Goal: Check status: Check status

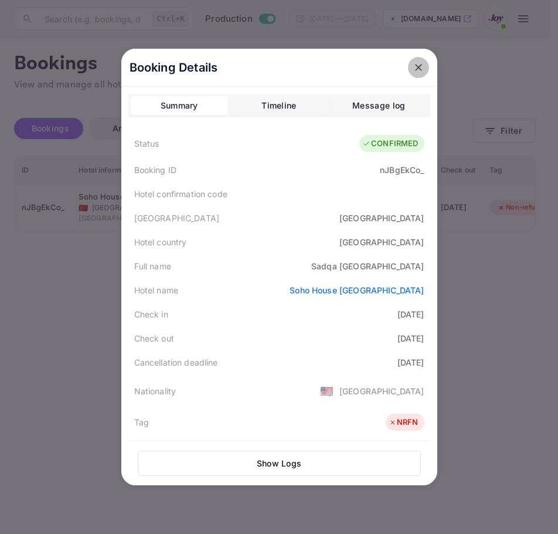
click at [408, 69] on button "close" at bounding box center [418, 67] width 21 height 21
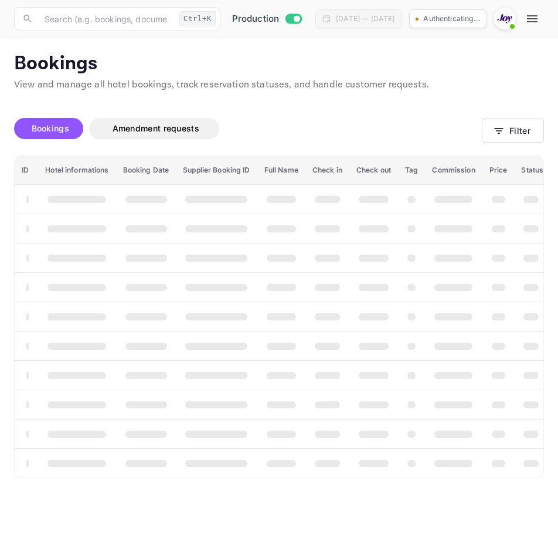
click at [491, 141] on button "Filter" at bounding box center [513, 130] width 62 height 24
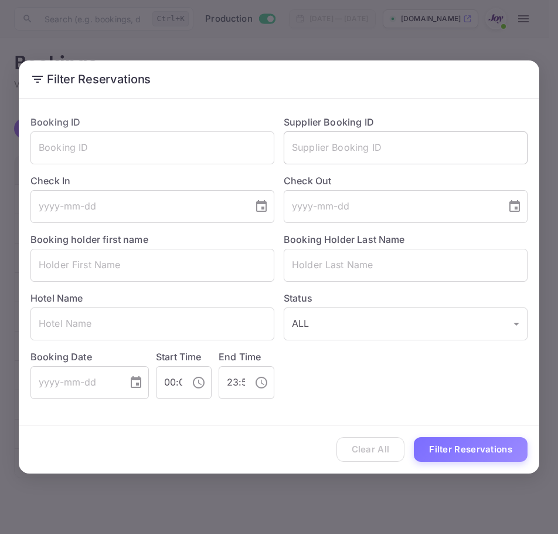
click at [395, 161] on input "text" at bounding box center [406, 147] width 244 height 33
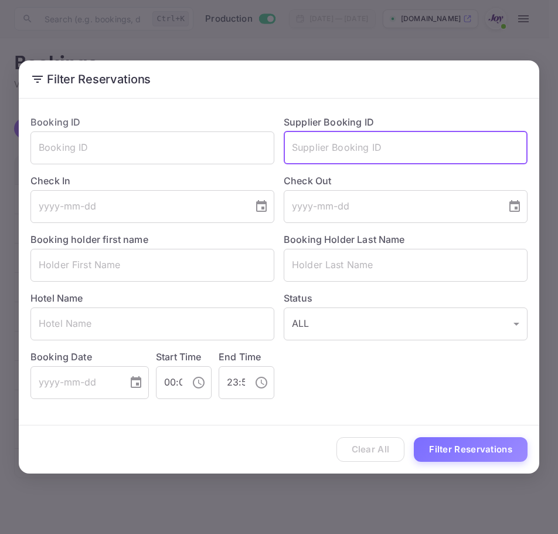
paste input "8816883"
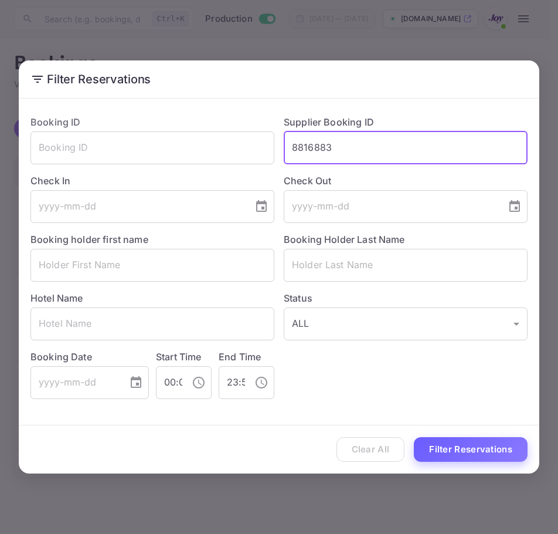
type input "8816883"
click at [439, 442] on button "Filter Reservations" at bounding box center [471, 449] width 114 height 25
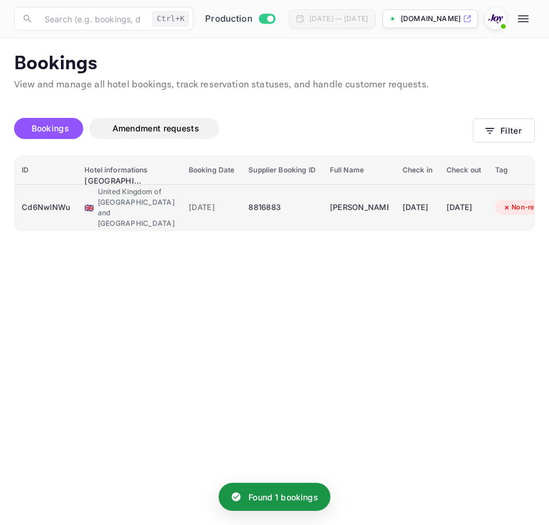
click at [55, 204] on div "Cd6NwlNWu" at bounding box center [46, 207] width 49 height 19
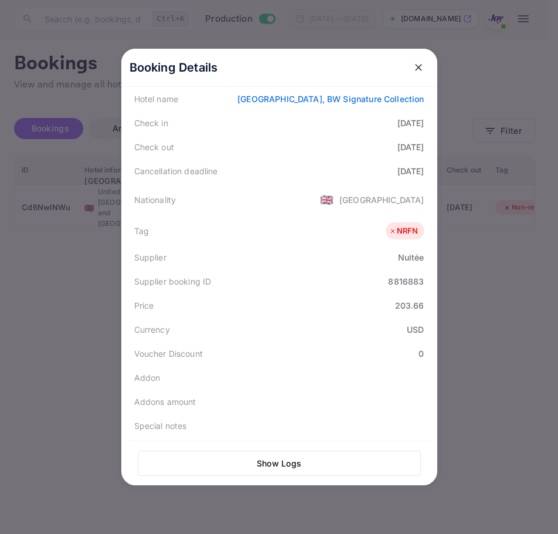
scroll to position [262, 0]
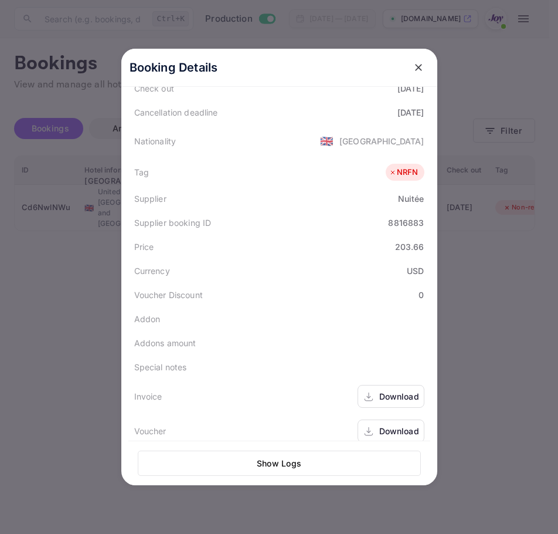
click at [393, 390] on div "Download" at bounding box center [399, 396] width 40 height 12
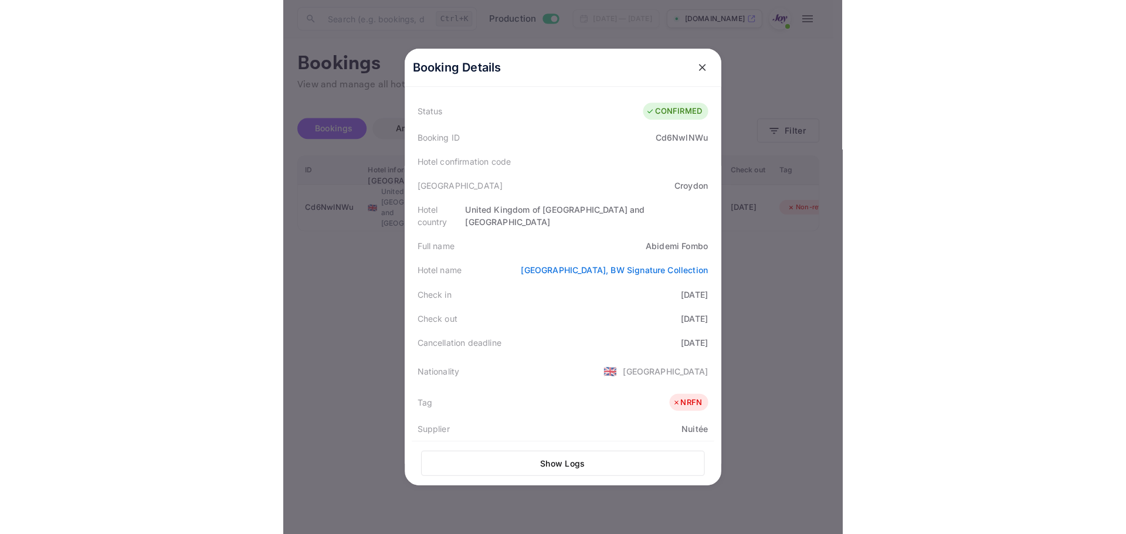
scroll to position [28, 0]
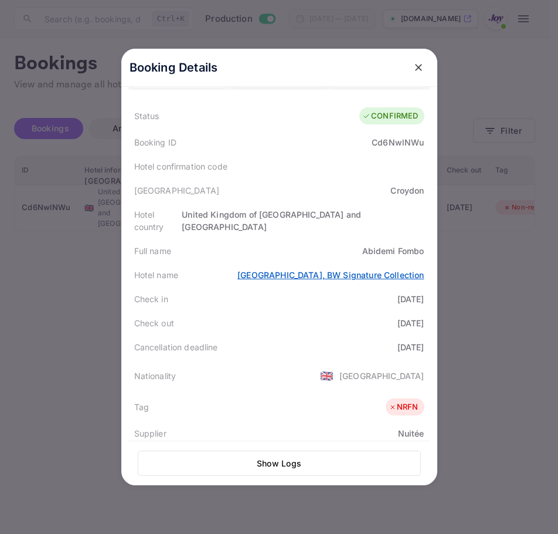
click at [335, 270] on link "London Croydon Aerodrome Hotel, BW Signature Collection" at bounding box center [330, 275] width 186 height 10
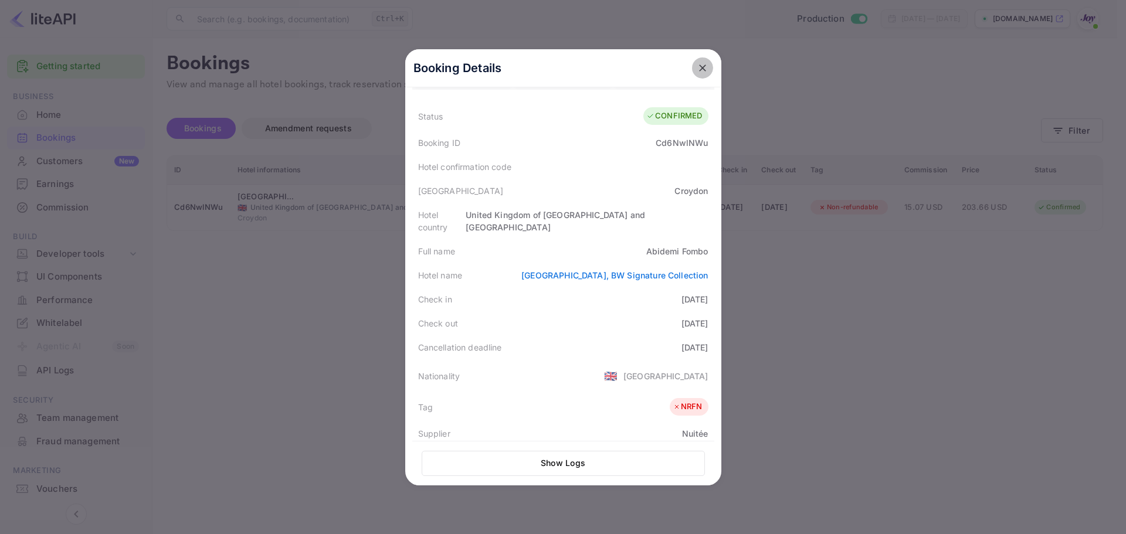
click at [558, 63] on icon "close" at bounding box center [703, 68] width 12 height 12
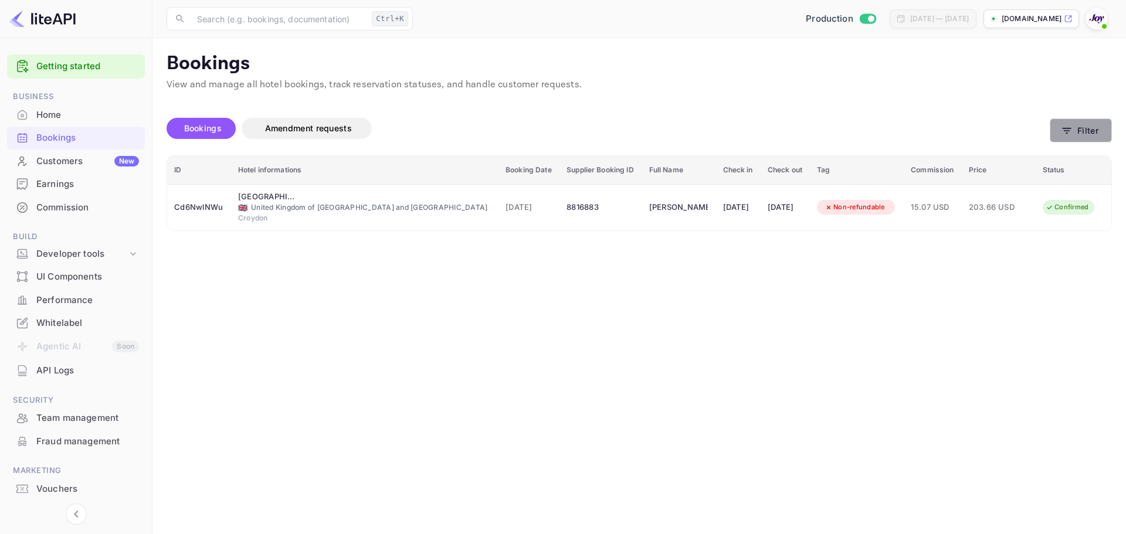
click at [558, 128] on button "Filter" at bounding box center [1081, 130] width 62 height 24
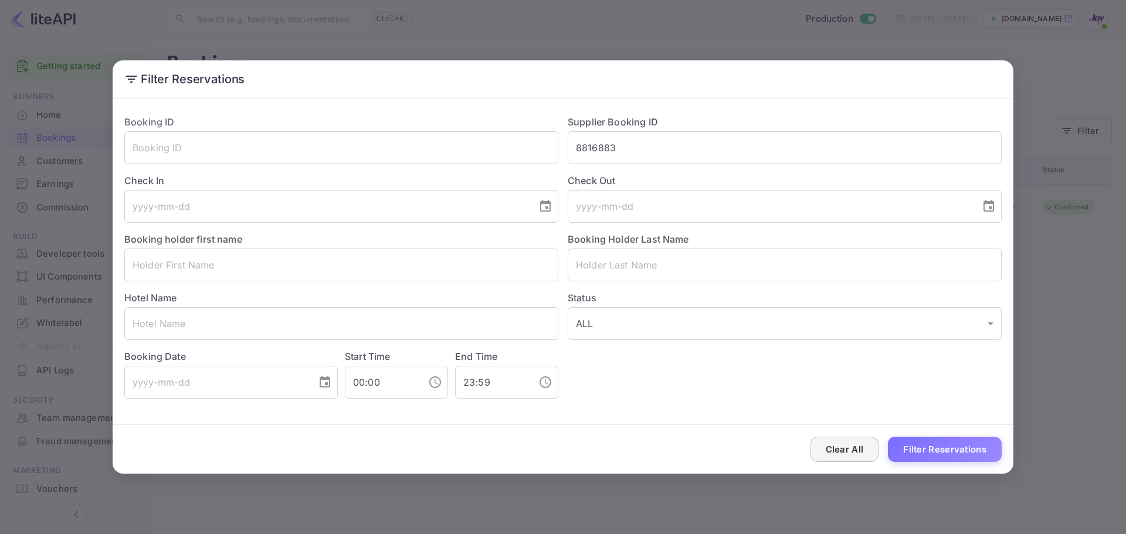
click at [558, 445] on button "Clear All" at bounding box center [844, 449] width 69 height 25
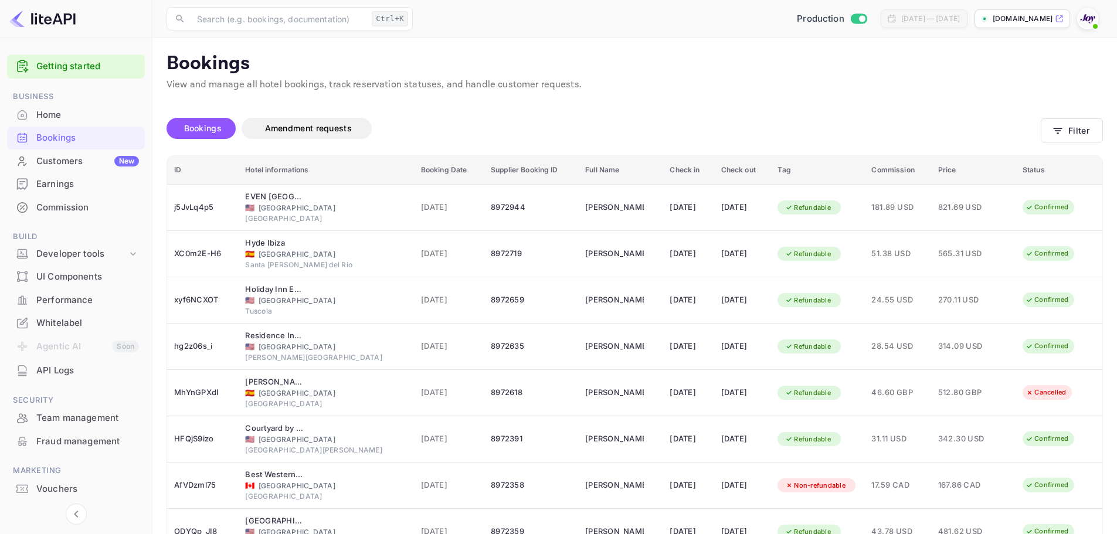
click at [1075, 108] on div "Bookings Amendment requests Filter" at bounding box center [635, 130] width 936 height 49
click at [1071, 127] on button "Filter" at bounding box center [1072, 130] width 62 height 24
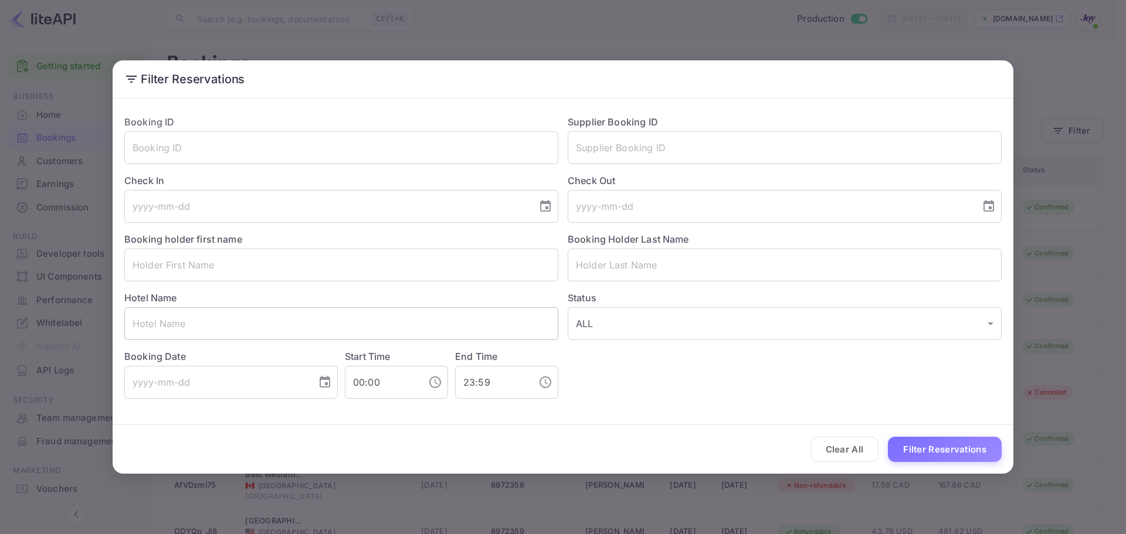
click at [304, 314] on input "text" at bounding box center [341, 323] width 434 height 33
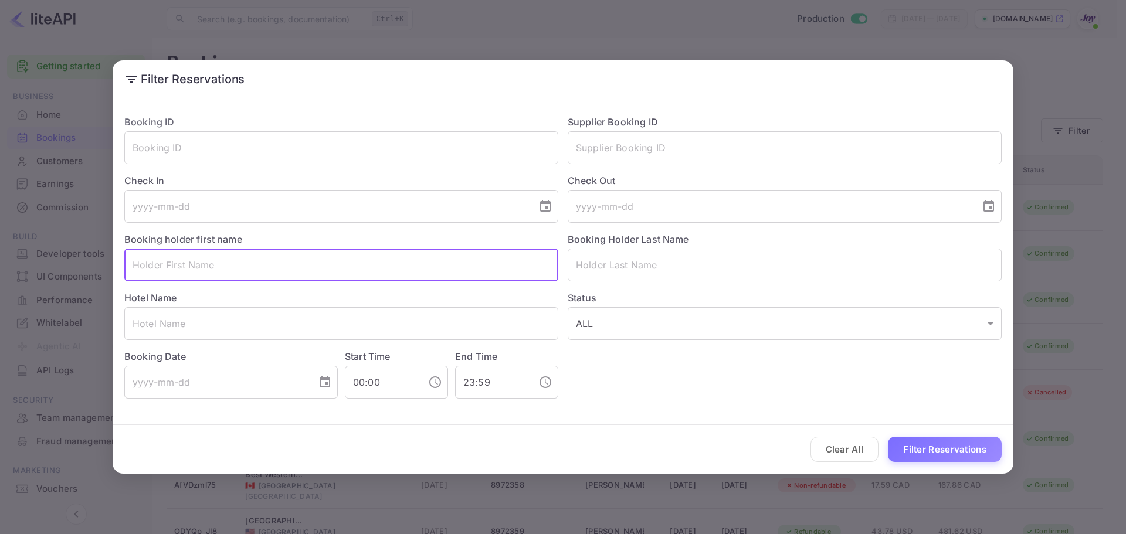
click at [294, 262] on input "text" at bounding box center [341, 265] width 434 height 33
paste input "[PERSON_NAME]"
type input "[PERSON_NAME]"
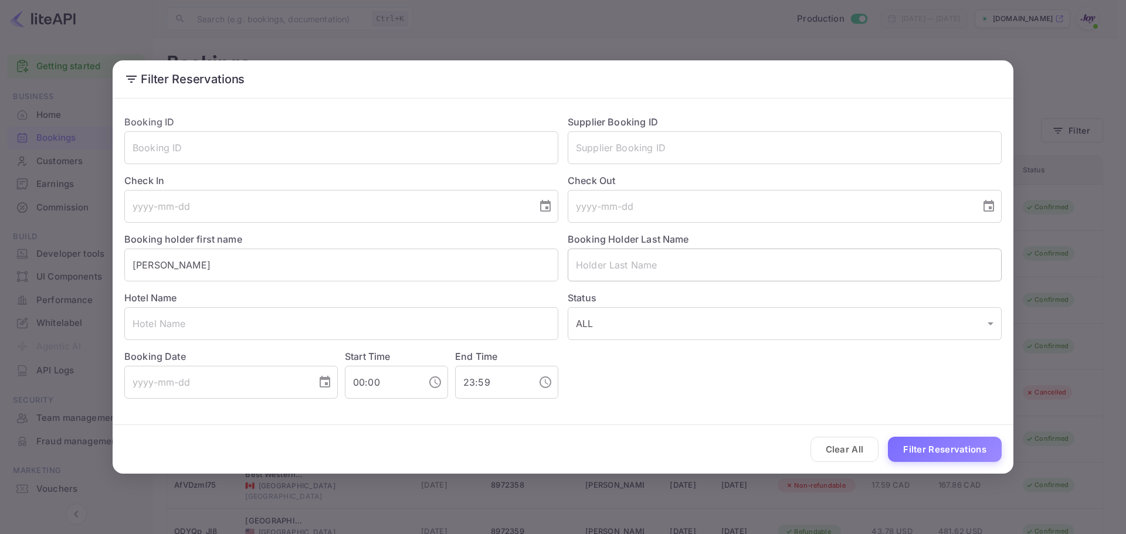
click at [637, 264] on input "text" at bounding box center [785, 265] width 434 height 33
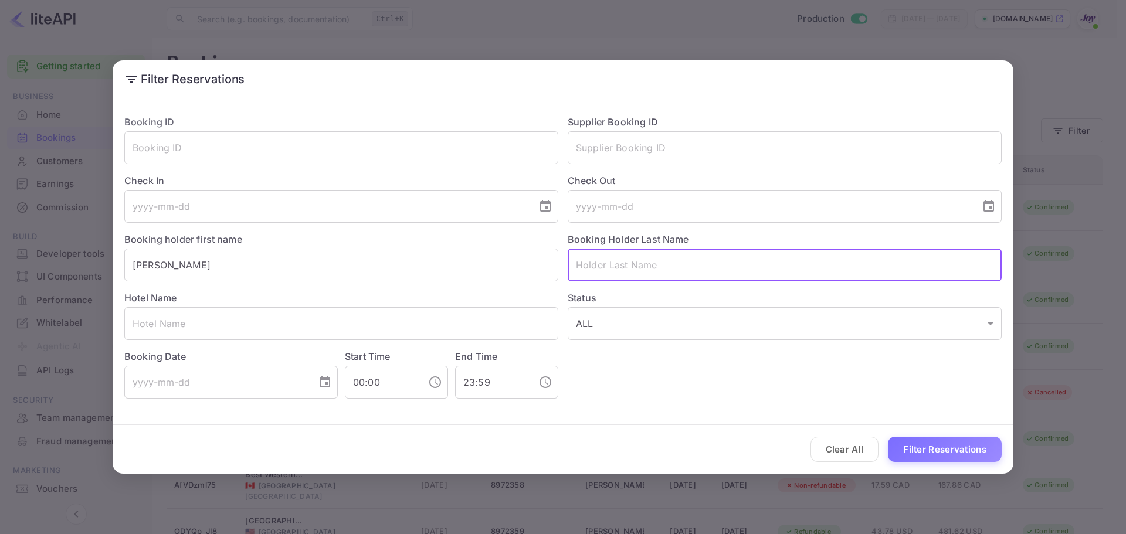
paste input "[PERSON_NAME]"
type input "[PERSON_NAME]"
click at [960, 454] on button "Filter Reservations" at bounding box center [945, 449] width 114 height 25
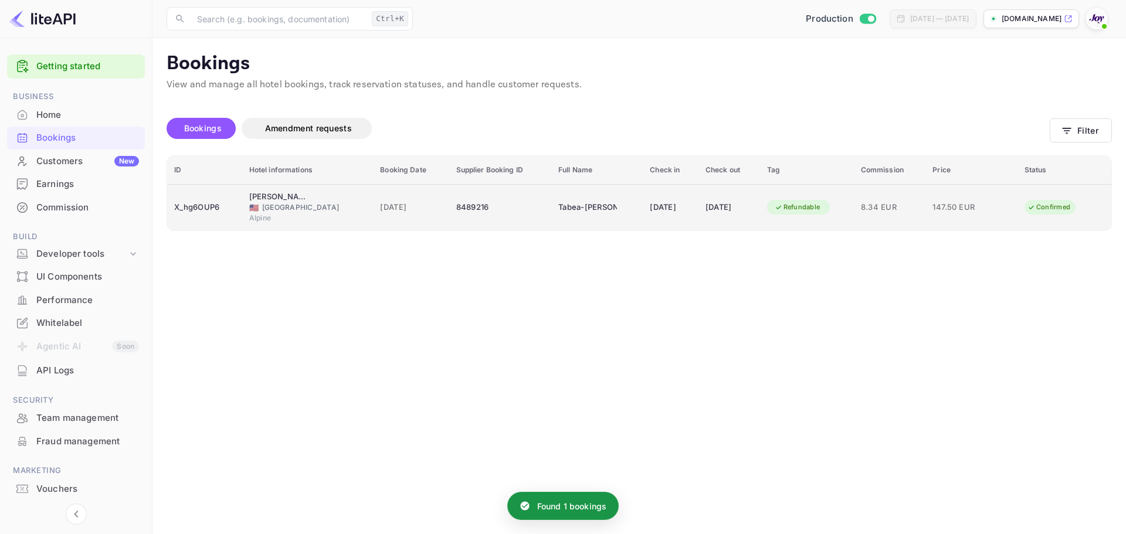
click at [293, 208] on div "🇺🇸 [GEOGRAPHIC_DATA]" at bounding box center [307, 207] width 117 height 11
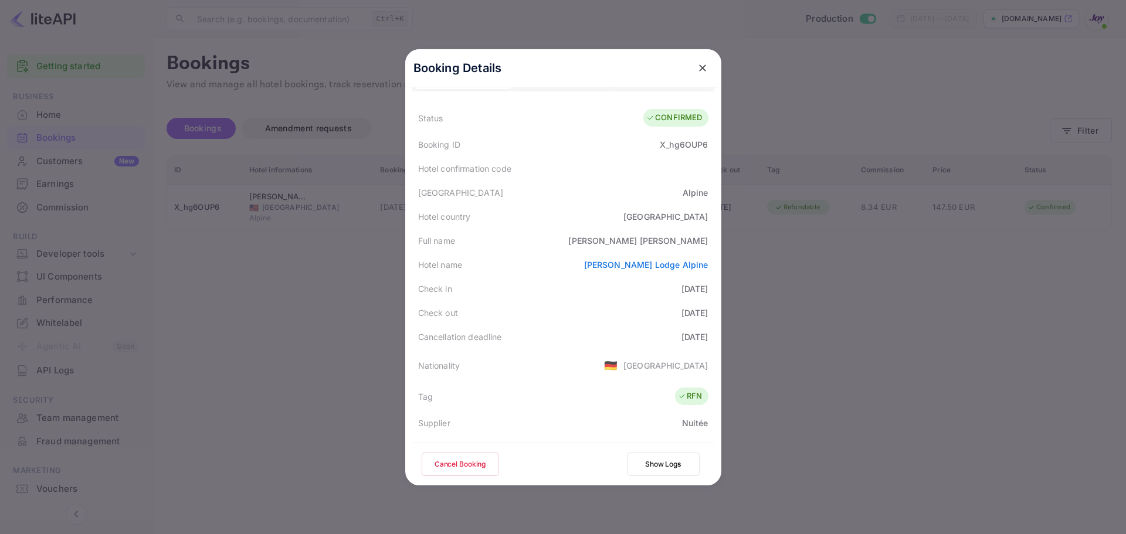
scroll to position [260, 0]
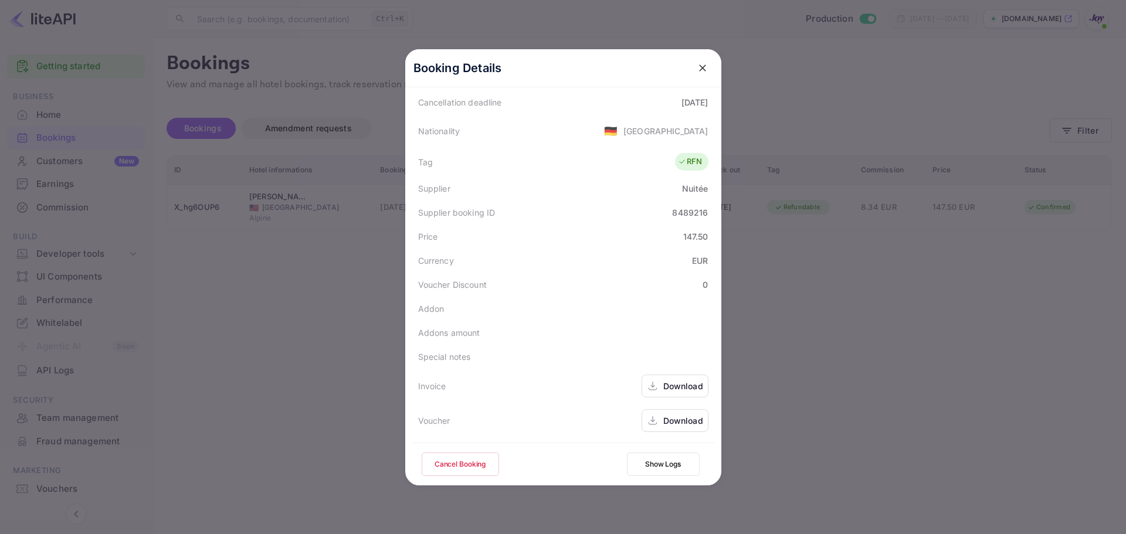
click at [658, 378] on div "Download" at bounding box center [674, 386] width 67 height 23
click at [672, 420] on div "Download" at bounding box center [683, 421] width 40 height 12
